Goal: Answer question/provide support: Share knowledge or assist other users

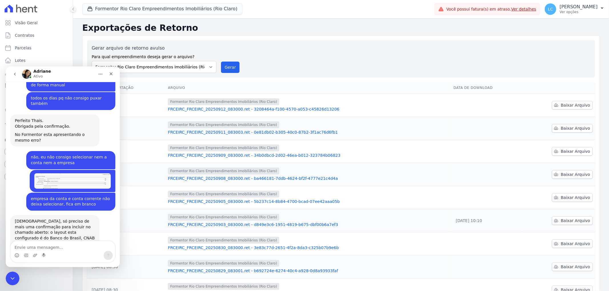
scroll to position [479, 0]
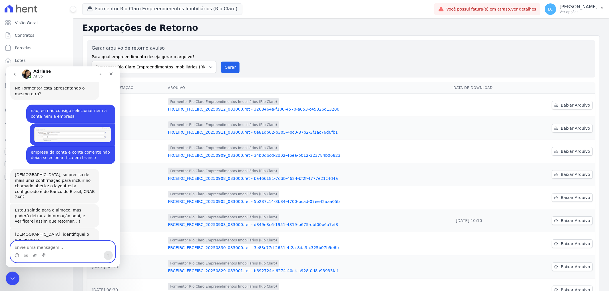
click at [36, 245] on textarea "Envie uma mensagem..." at bounding box center [63, 246] width 104 height 10
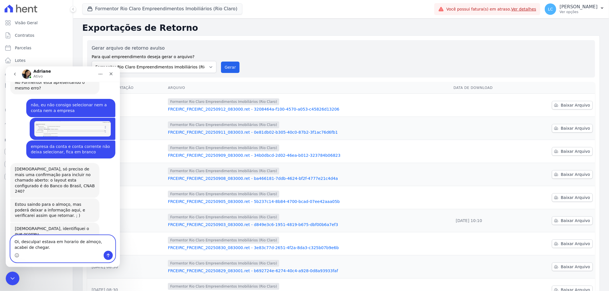
type textarea "Oi, desculpa! estava em horário de almoço, acabei de chegar."
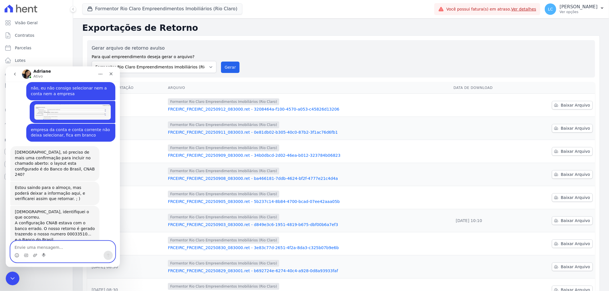
scroll to position [501, 0]
click at [91, 221] on div "A configuração CNAB estava com o banco errado. O nosso retorno é gerado trazend…" at bounding box center [55, 232] width 80 height 22
click at [90, 221] on div "A configuração CNAB estava com o banco errado. O nosso retorno é gerado trazend…" at bounding box center [55, 232] width 80 height 22
click at [43, 245] on textarea "Envie uma mensagem..." at bounding box center [63, 246] width 104 height 10
type textarea "a"
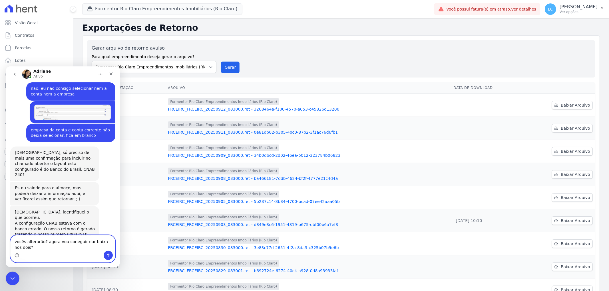
scroll to position [507, 0]
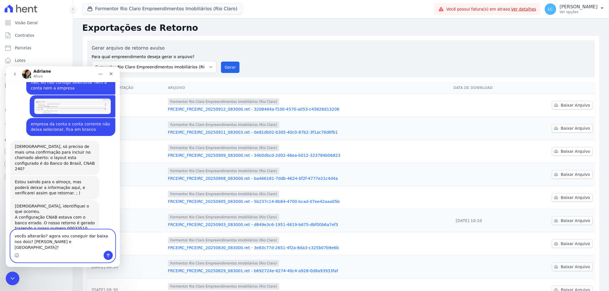
type textarea "vocês alterarão? agora vou conseguir dar baixa nos dois? [PERSON_NAME] e [GEOGR…"
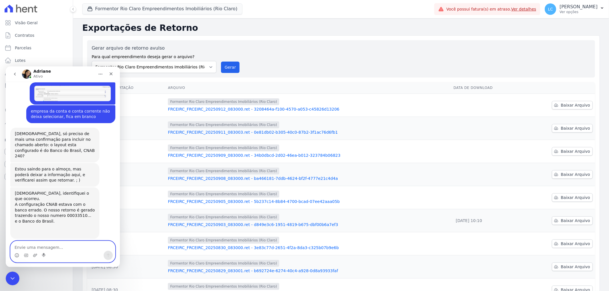
scroll to position [572, 0]
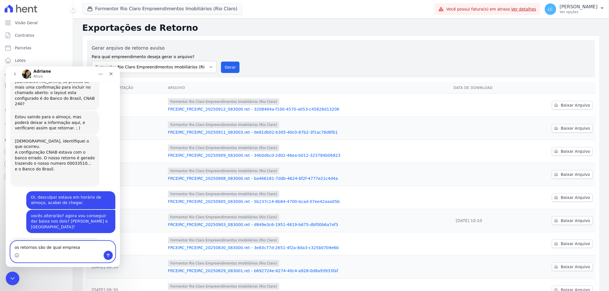
type textarea "os retornos são de qual empresa?"
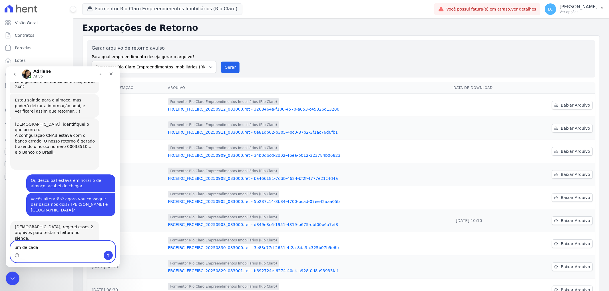
type textarea "um de cada?"
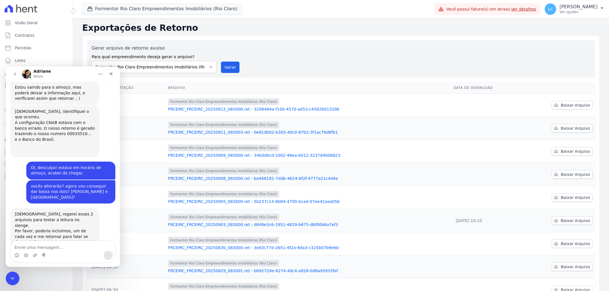
click at [35, 248] on div "Arq Retorn...clusao.ret" at bounding box center [43, 251] width 45 height 6
click at [34, 257] on div "Arq Retorn...rmação.ret" at bounding box center [44, 260] width 47 height 6
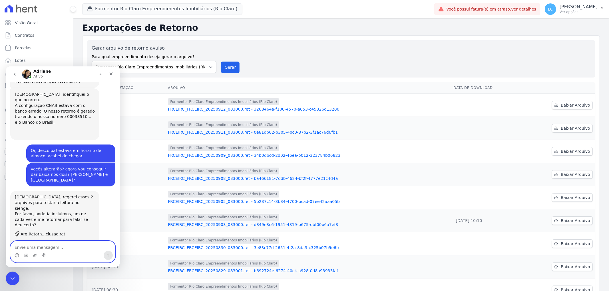
click at [43, 249] on textarea "Envie uma mensagem..." at bounding box center [63, 246] width 104 height 10
type textarea "deu certo"
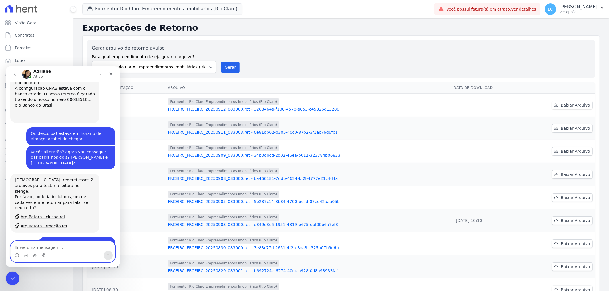
scroll to position [636, 0]
type textarea "campos foi"
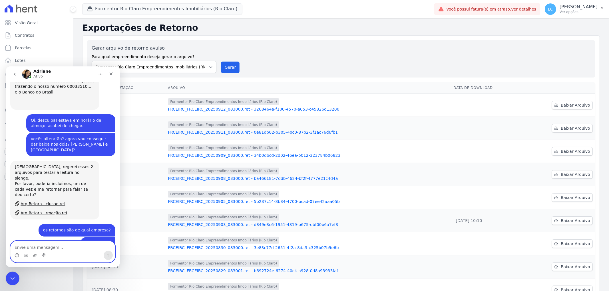
scroll to position [649, 0]
type textarea "e o formentor?"
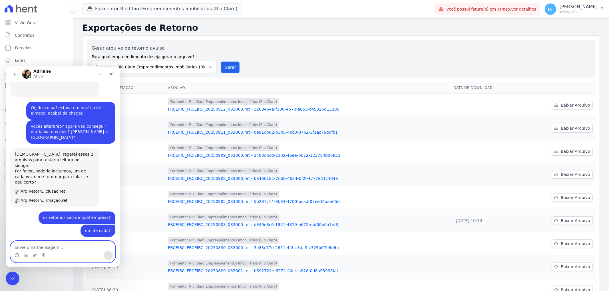
scroll to position [707, 0]
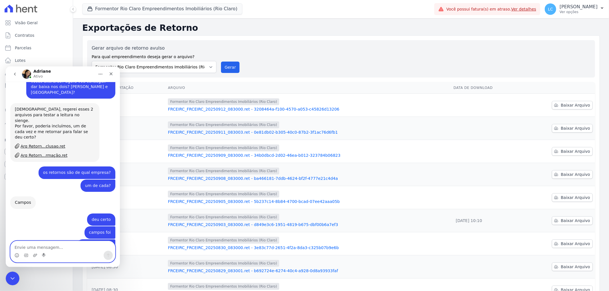
click at [73, 245] on textarea "Envie uma mensagem..." at bounding box center [63, 246] width 104 height 10
type textarea "preciso de todos os arquivos"
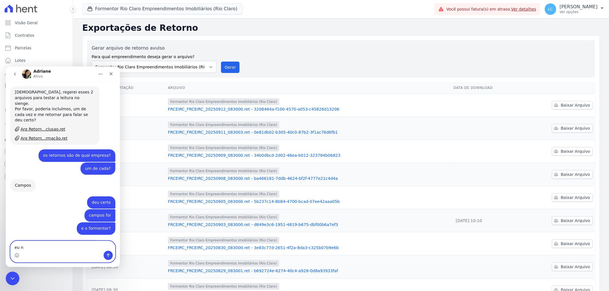
scroll to position [724, 0]
type textarea "eu não consegui dar baixa manual"
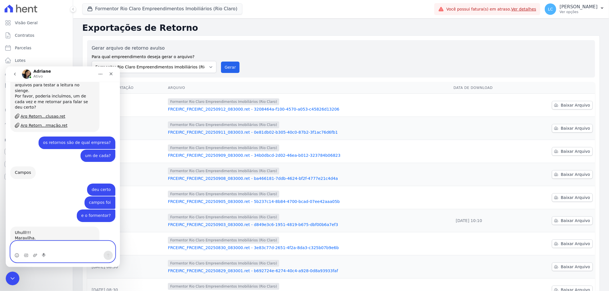
scroll to position [783, 0]
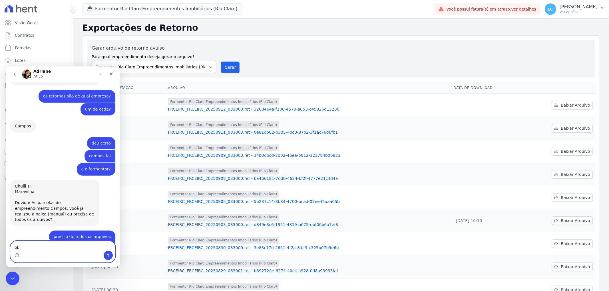
type textarea "ok"
click at [35, 284] on div "Formentor ...rmação.ret" at bounding box center [45, 287] width 48 height 6
click at [34, 291] on div "Formentor ...clusão.ret" at bounding box center [43, 296] width 45 height 6
drag, startPoint x: 35, startPoint y: 246, endPoint x: 4, endPoint y: 247, distance: 30.9
click at [6, 247] on html "[PERSON_NAME], bom dia Thais • Há 2h tudo em? Thais • Há 2h preciso dar baixa n…" at bounding box center [63, 166] width 114 height 201
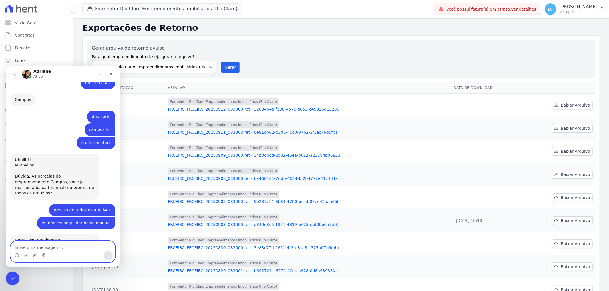
scroll to position [809, 0]
type textarea "formentor ainda fica em branco"
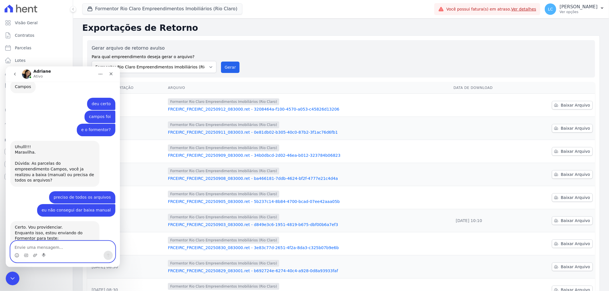
scroll to position [868, 0]
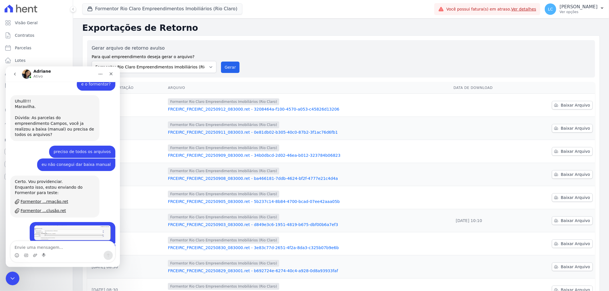
click at [47, 276] on img "Adriane diz…" at bounding box center [53, 283] width 76 height 15
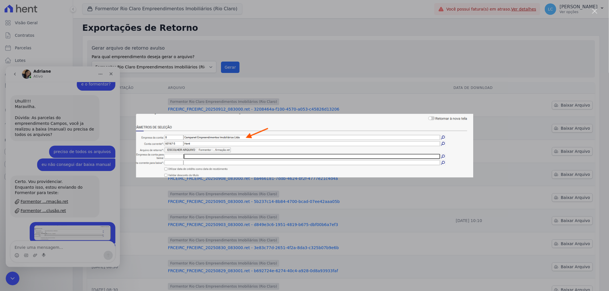
scroll to position [0, 0]
click at [47, 207] on div "Messenger da Intercom" at bounding box center [304, 145] width 609 height 291
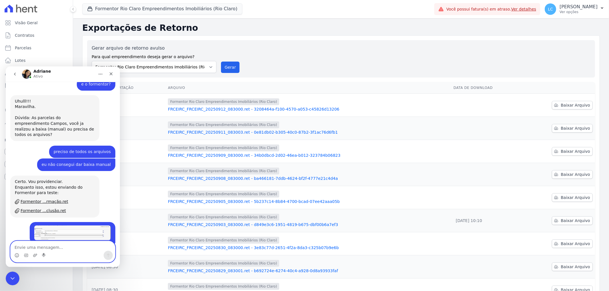
click at [39, 244] on textarea "Envie uma mensagem..." at bounding box center [63, 246] width 104 height 10
type textarea "sim"
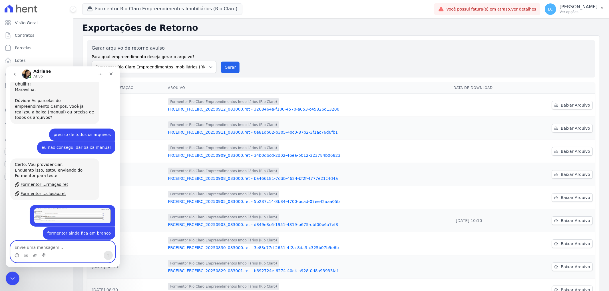
scroll to position [885, 0]
type textarea "e embaixo a hent"
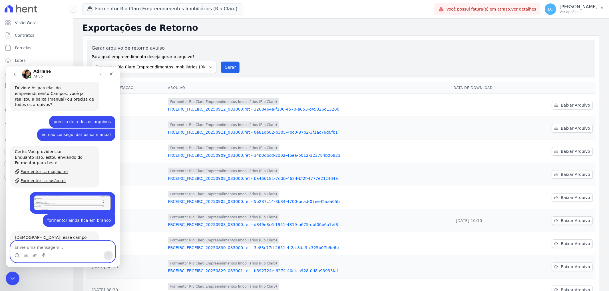
scroll to position [898, 0]
click at [46, 247] on textarea "Envie uma mensagem..." at bounding box center [63, 246] width 104 height 10
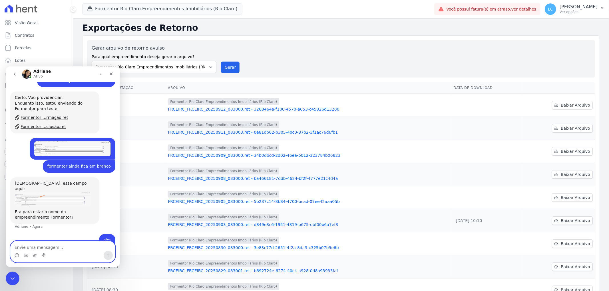
scroll to position [952, 0]
type textarea "eu seleciono a conta 27"
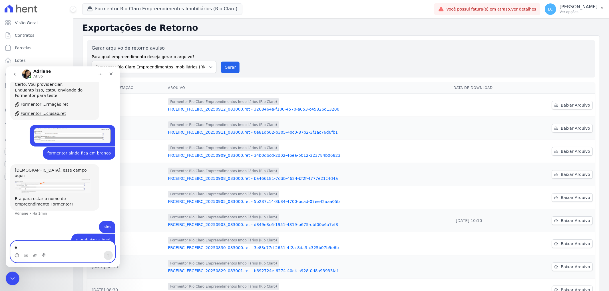
scroll to position [965, 0]
type textarea "e não vai fica em branco"
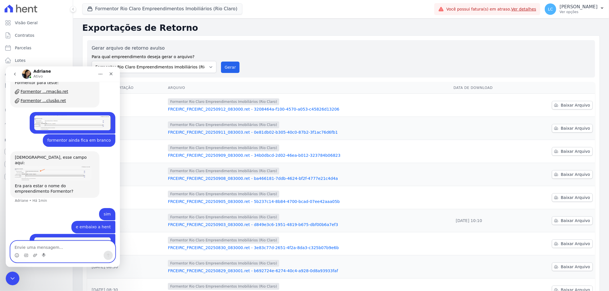
scroll to position [978, 0]
click at [67, 238] on img "Thais diz…" at bounding box center [72, 261] width 76 height 47
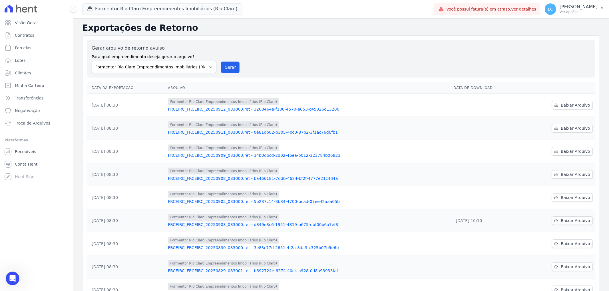
scroll to position [1052, 0]
drag, startPoint x: 7, startPoint y: 275, endPoint x: 9, endPoint y: 272, distance: 3.1
click at [7, 274] on div "Abertura do Messenger da Intercom" at bounding box center [11, 278] width 19 height 19
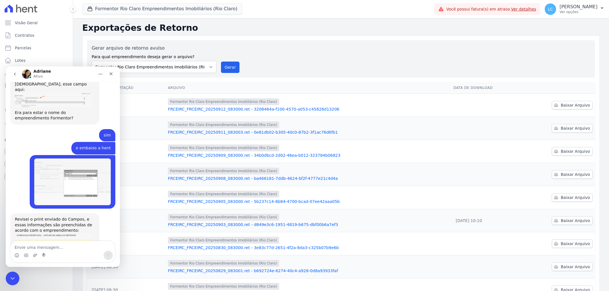
click at [64, 233] on img "Adriane diz…" at bounding box center [53, 253] width 76 height 41
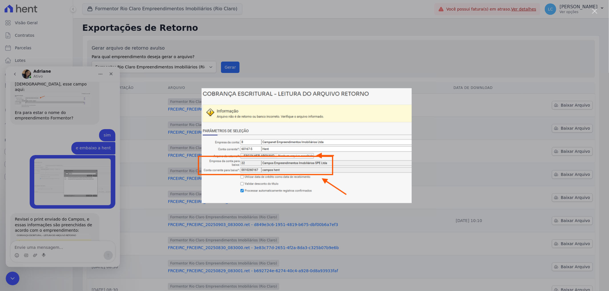
click at [67, 181] on div "Messenger da Intercom" at bounding box center [304, 145] width 609 height 291
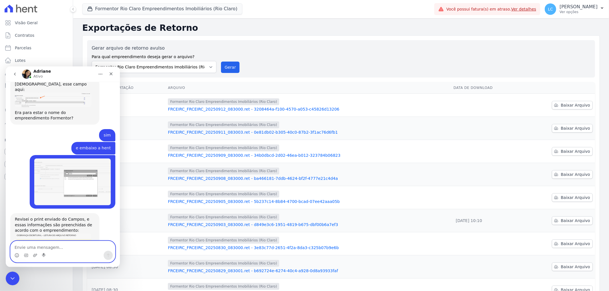
click at [53, 244] on textarea "Envie uma mensagem..." at bounding box center [63, 246] width 104 height 10
type textarea "sim"
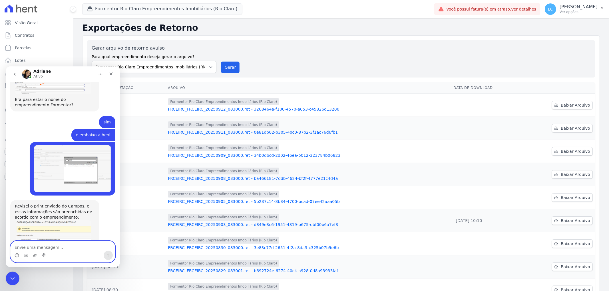
scroll to position [1065, 0]
click at [74, 146] on img "Thais diz…" at bounding box center [72, 169] width 76 height 47
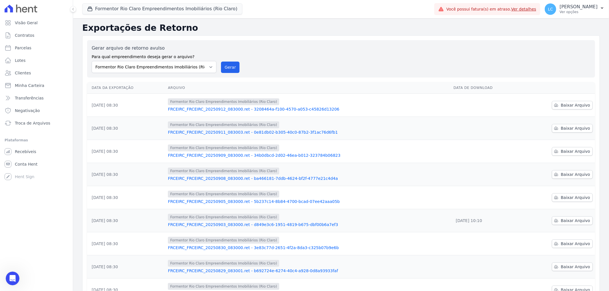
scroll to position [1049, 0]
click at [9, 275] on icon "Abertura do Messenger da Intercom" at bounding box center [11, 277] width 9 height 9
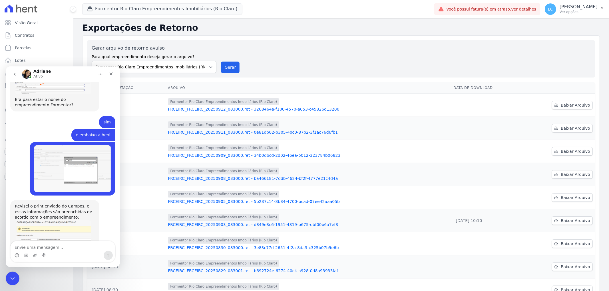
scroll to position [1112, 0]
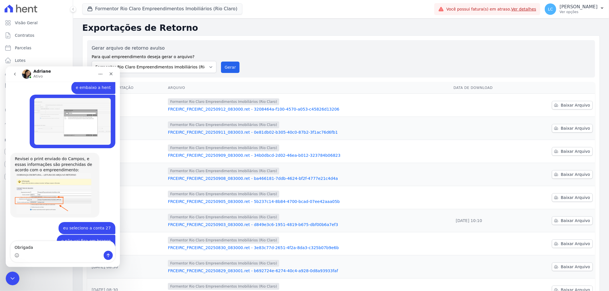
type textarea "Obrigada"
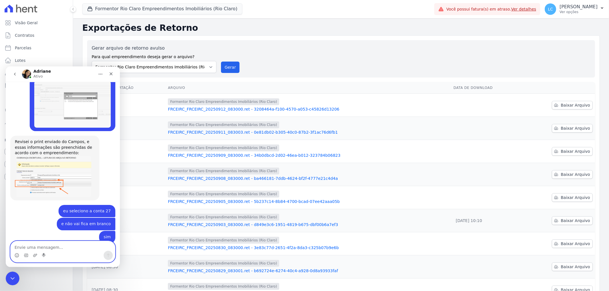
scroll to position [1197, 0]
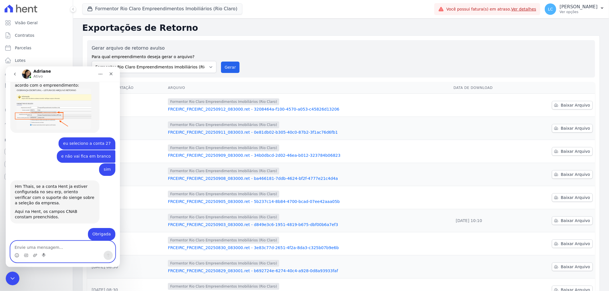
click at [63, 245] on textarea "Envie uma mensagem..." at bounding box center [63, 246] width 104 height 10
type textarea "ok, muito obrigada por toda ajuda"
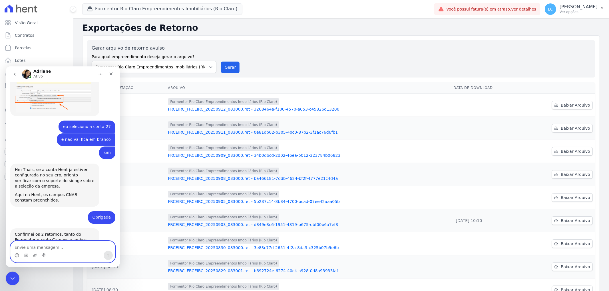
scroll to position [1231, 0]
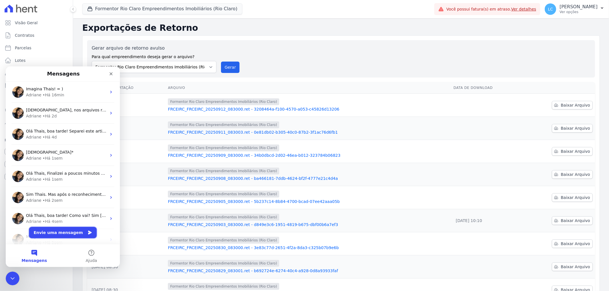
click at [61, 231] on button "Envie uma mensagem" at bounding box center [63, 232] width 68 height 11
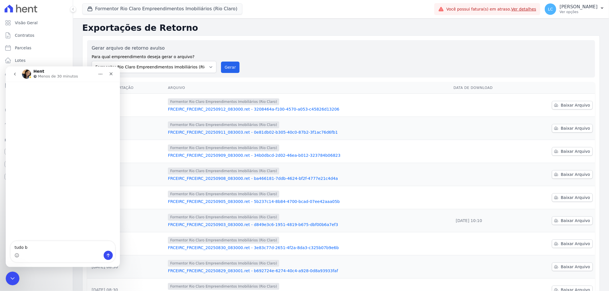
drag, startPoint x: 34, startPoint y: 249, endPoint x: -49, endPoint y: 249, distance: 83.1
click at [6, 249] on html "Hent Menos de 30 minutos tudo b tudo b" at bounding box center [63, 166] width 114 height 201
click at [311, 70] on div "Gerar arquivo de retorno avulso Para qual empreendimento deseja gerar o arquivo…" at bounding box center [341, 59] width 499 height 28
click at [30, 10] on icon at bounding box center [21, 9] width 33 height 8
drag, startPoint x: 11, startPoint y: 7, endPoint x: 26, endPoint y: 13, distance: 16.5
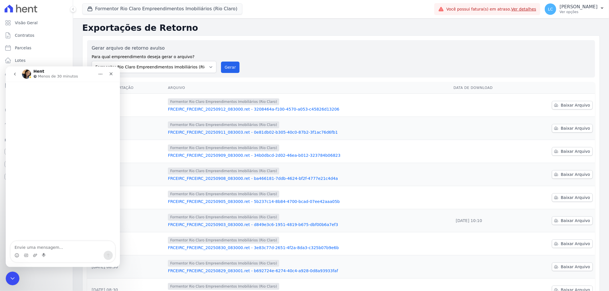
click at [12, 7] on icon at bounding box center [9, 9] width 8 height 8
click at [110, 73] on icon "Fechar" at bounding box center [111, 73] width 3 height 3
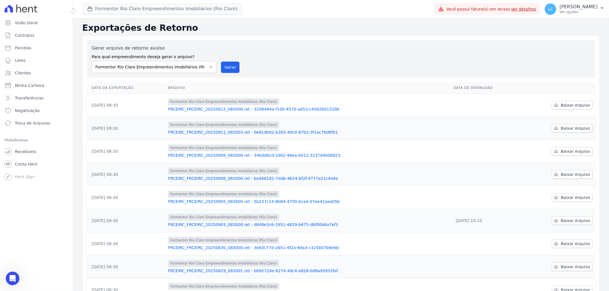
click at [120, 13] on button "Formentor Rio Claro Empreendimentos Imobiliários (Rio Claro)" at bounding box center [162, 8] width 160 height 11
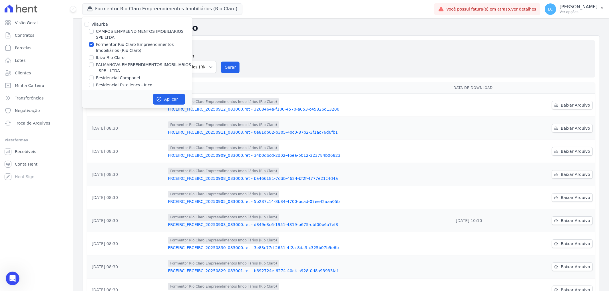
click at [88, 30] on div "CAMPOS EMPREENDIMENTOS IMOBILIARIOS SPE LTDA" at bounding box center [137, 35] width 110 height 12
click at [90, 31] on input "CAMPOS EMPREENDIMENTOS IMOBILIARIOS SPE LTDA" at bounding box center [91, 31] width 5 height 5
checkbox input "true"
click at [90, 44] on input "Formentor Rio Claro Empreendimentos Imobiliários (Rio Claro)" at bounding box center [91, 44] width 5 height 5
checkbox input "false"
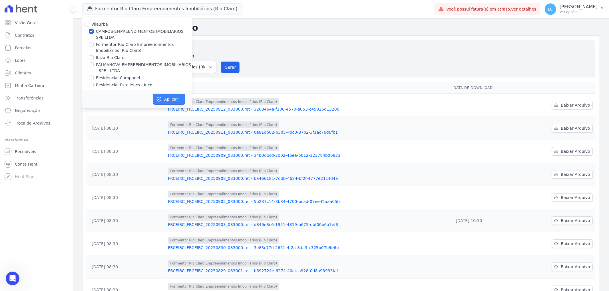
click at [164, 98] on button "Aplicar" at bounding box center [169, 99] width 32 height 11
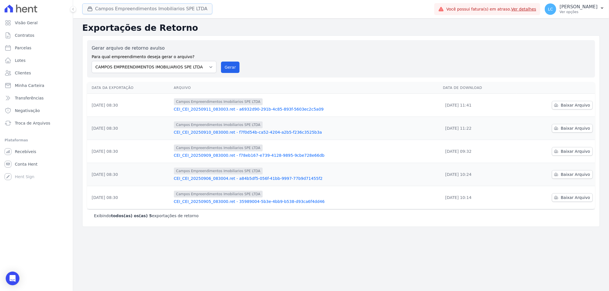
click at [107, 13] on button "Campos Empreendimentos Imobiliarios SPE LTDA" at bounding box center [147, 8] width 130 height 11
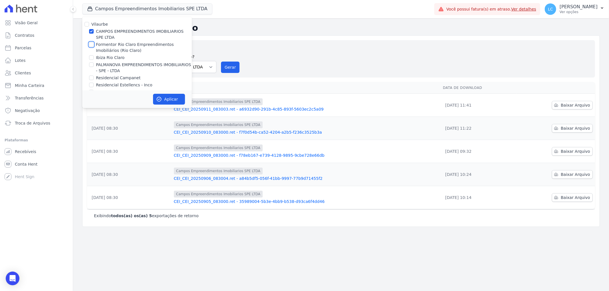
drag, startPoint x: 89, startPoint y: 45, endPoint x: 91, endPoint y: 39, distance: 6.0
click at [89, 44] on input "Formentor Rio Claro Empreendimentos Imobiliários (Rio Claro)" at bounding box center [91, 44] width 5 height 5
checkbox input "true"
click at [91, 32] on input "CAMPOS EMPREENDIMENTOS IMOBILIARIOS SPE LTDA" at bounding box center [91, 31] width 5 height 5
checkbox input "false"
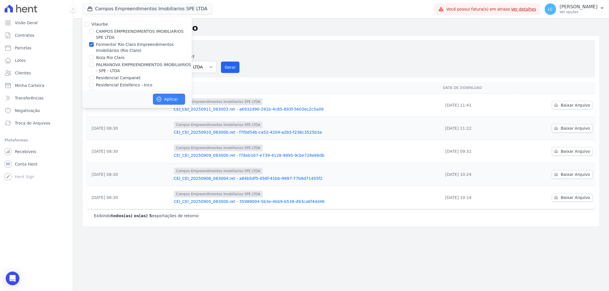
click at [161, 101] on icon "button" at bounding box center [159, 99] width 6 height 6
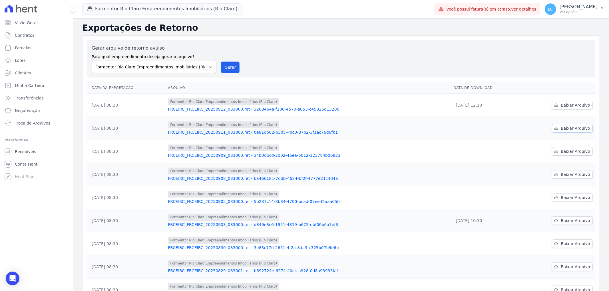
click at [575, 127] on span "Baixar Arquivo" at bounding box center [575, 129] width 29 height 6
